Goal: Transaction & Acquisition: Purchase product/service

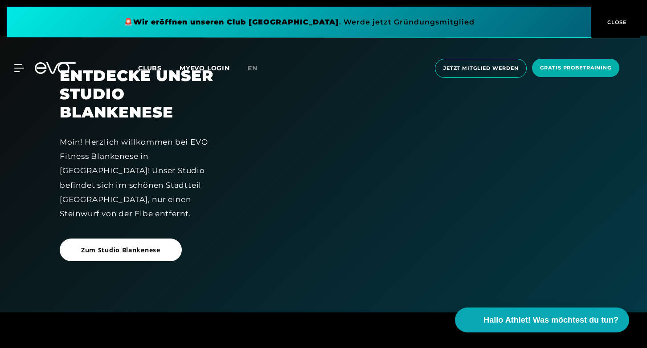
click at [380, 168] on div at bounding box center [416, 174] width 344 height 214
click at [115, 246] on span "Zum Studio Blankenese" at bounding box center [120, 250] width 79 height 9
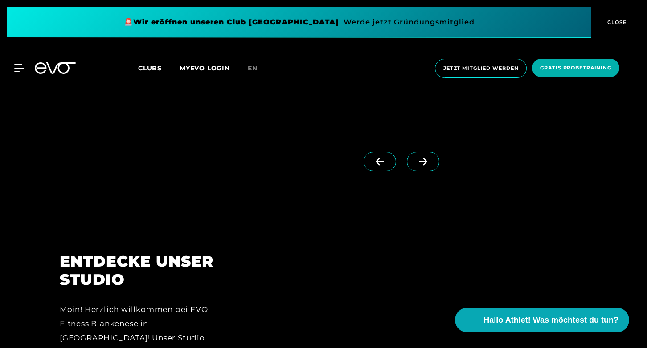
scroll to position [957, 0]
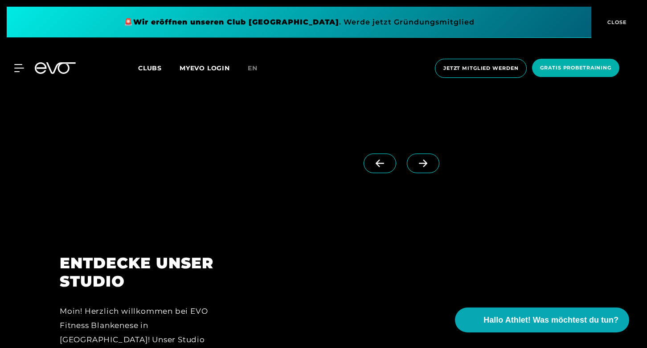
click at [407, 159] on span at bounding box center [423, 164] width 33 height 20
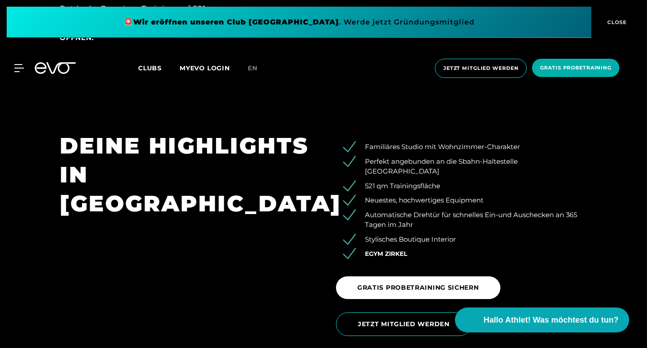
scroll to position [1346, 0]
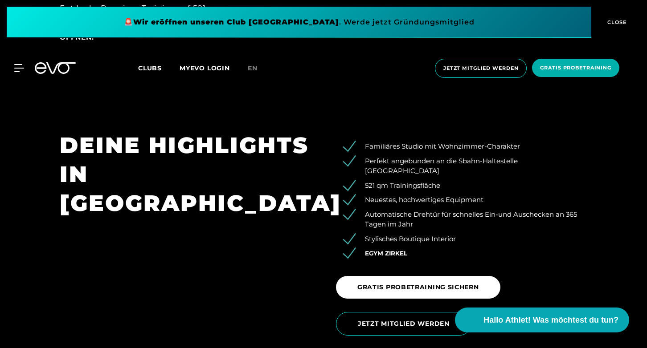
click at [381, 250] on span "EGYM Zirkel" at bounding box center [386, 253] width 42 height 7
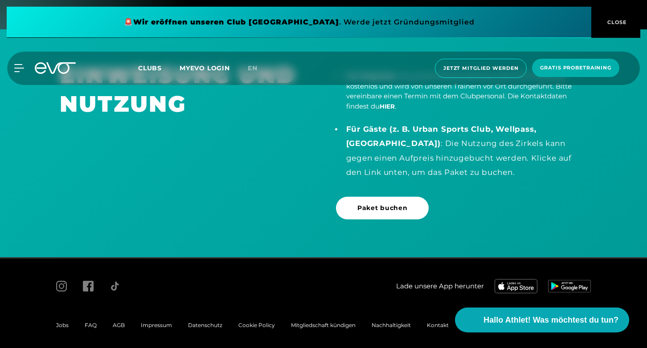
scroll to position [1815, 0]
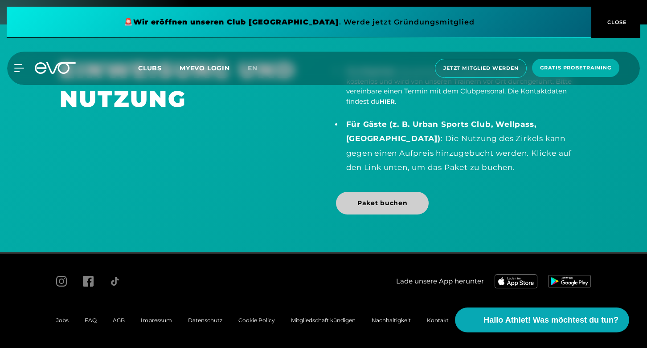
click at [402, 201] on span "Paket buchen" at bounding box center [382, 203] width 50 height 9
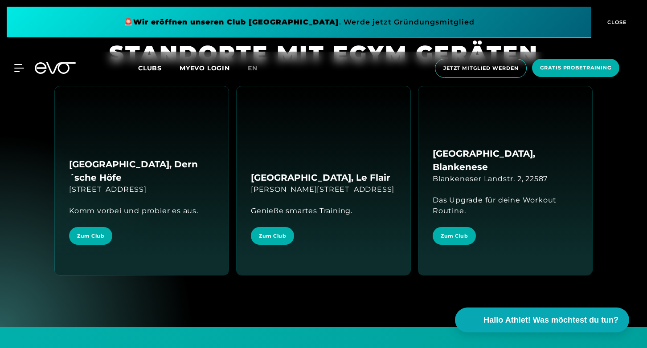
scroll to position [1510, 0]
